Goal: Information Seeking & Learning: Learn about a topic

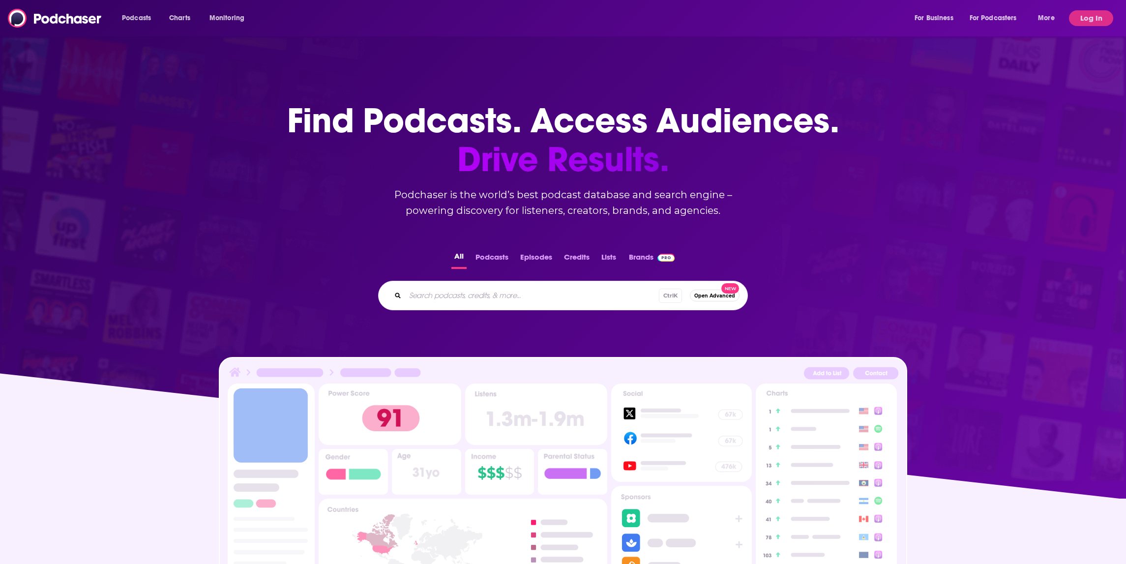
click at [491, 18] on div "Podcasts Charts Monitoring For Business For Podcasters More" at bounding box center [589, 18] width 949 height 16
click at [442, 279] on div "All Podcasts Episodes Credits Lists Brands Ctrl K Open Advanced New" at bounding box center [563, 280] width 1094 height 92
click at [441, 284] on div "Ctrl K Open Advanced New" at bounding box center [563, 296] width 370 height 30
click at [439, 296] on input "Search podcasts, credits, & more..." at bounding box center [532, 296] width 254 height 16
type input "[PERSON_NAME] factor"
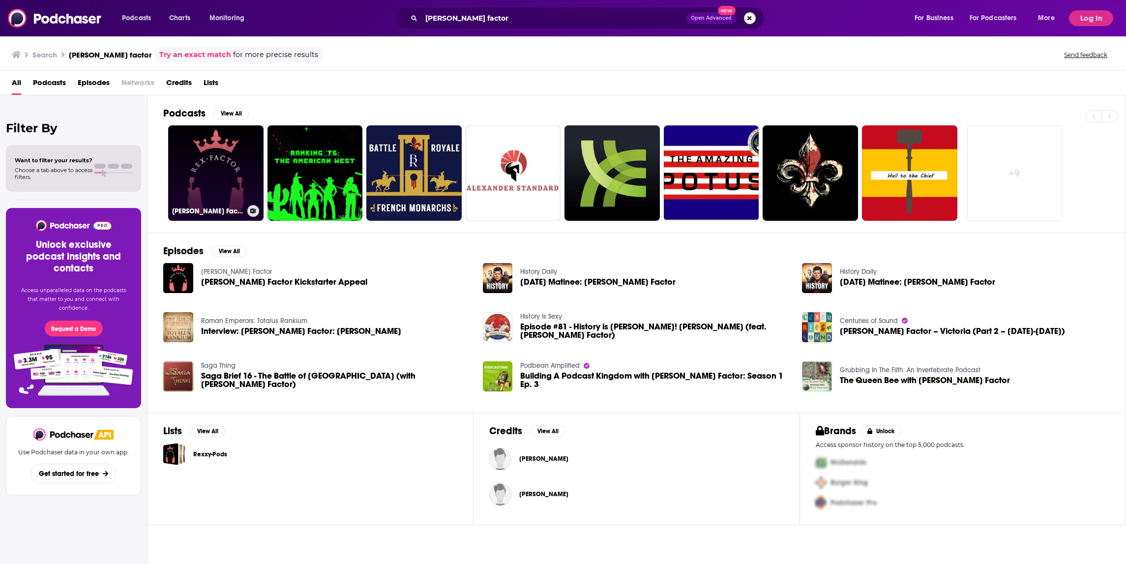
click at [217, 190] on link "[PERSON_NAME] Factor" at bounding box center [215, 172] width 95 height 95
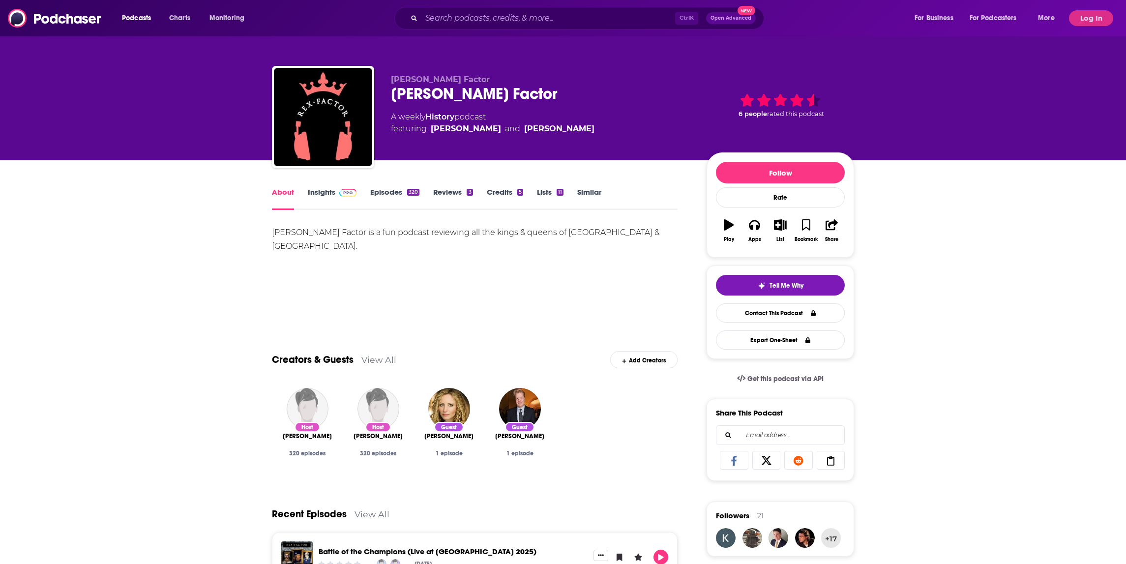
click at [337, 194] on link "Insights" at bounding box center [332, 198] width 49 height 23
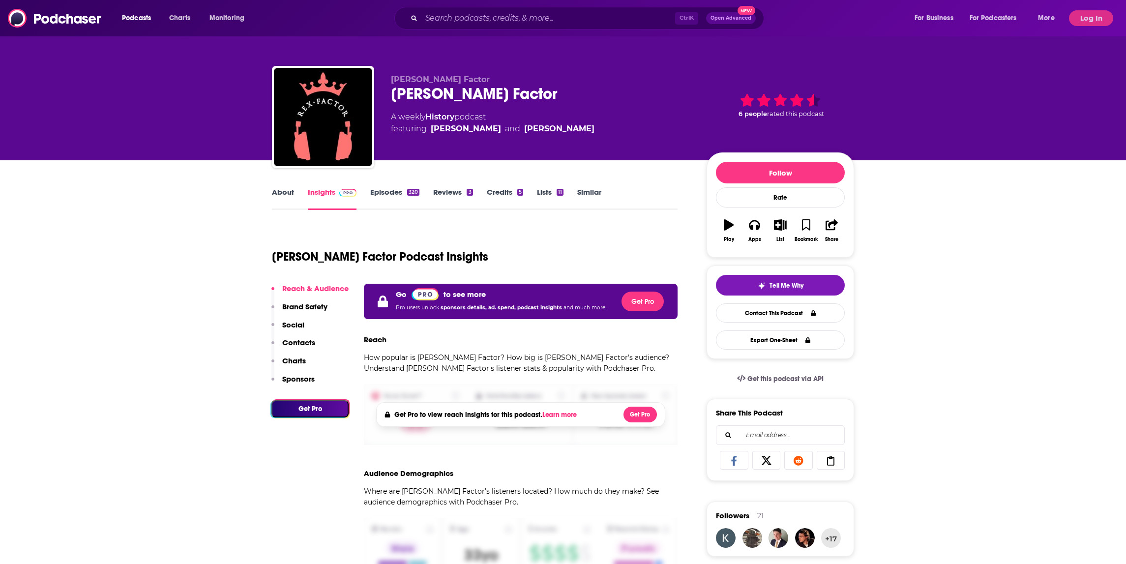
click at [283, 193] on link "About" at bounding box center [283, 198] width 22 height 23
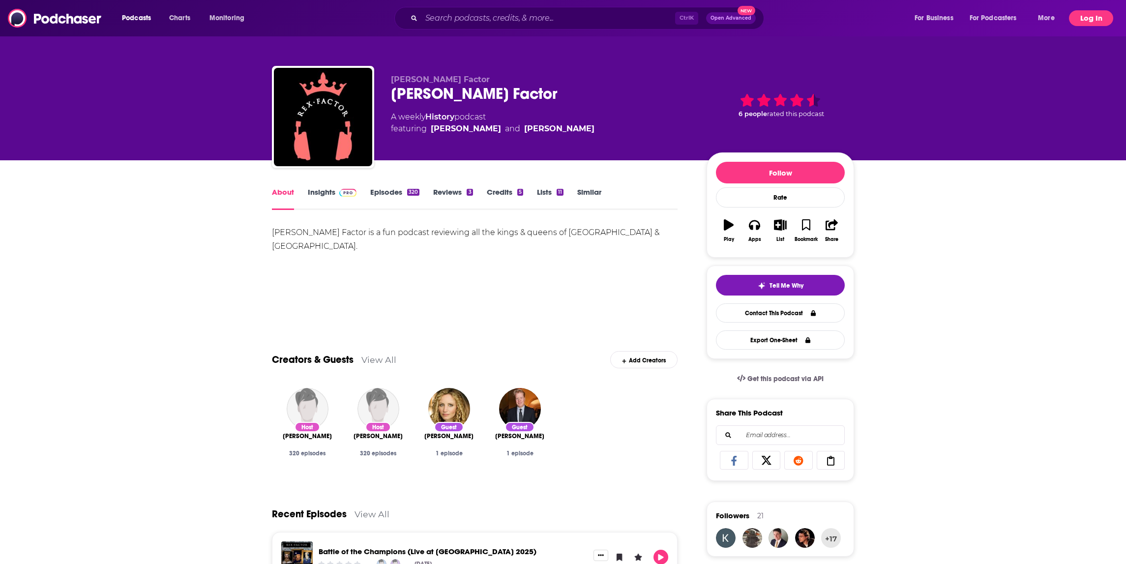
click at [1089, 21] on button "Log In" at bounding box center [1091, 18] width 44 height 16
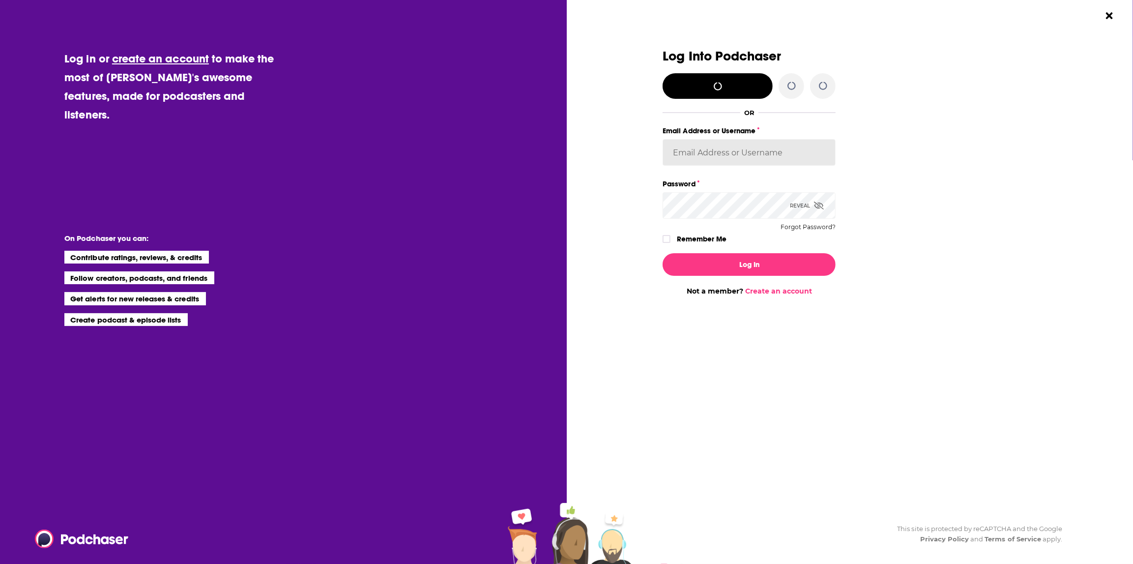
type input "[PERSON_NAME][EMAIL_ADDRESS][DOMAIN_NAME]"
click at [777, 265] on button "Log In" at bounding box center [749, 264] width 173 height 23
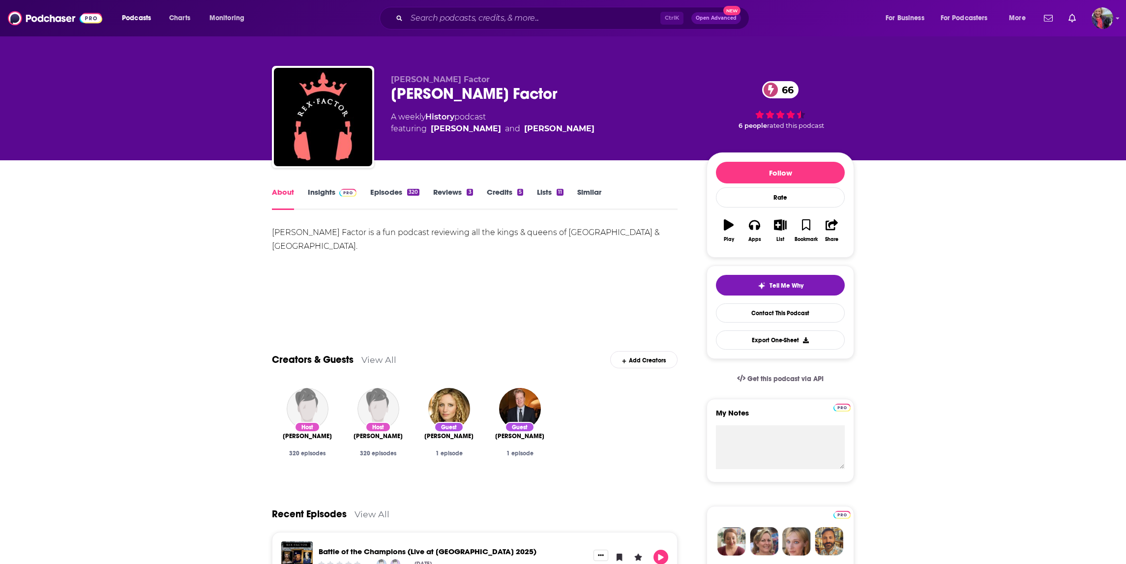
click at [323, 193] on link "Insights" at bounding box center [332, 198] width 49 height 23
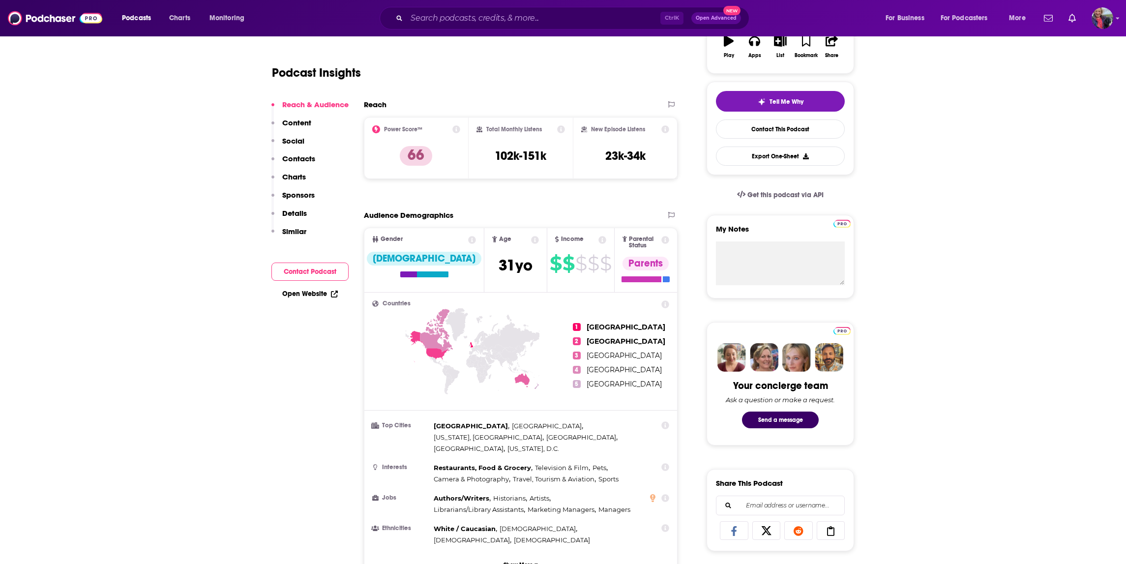
scroll to position [197, 0]
